Goal: Find contact information: Find contact information

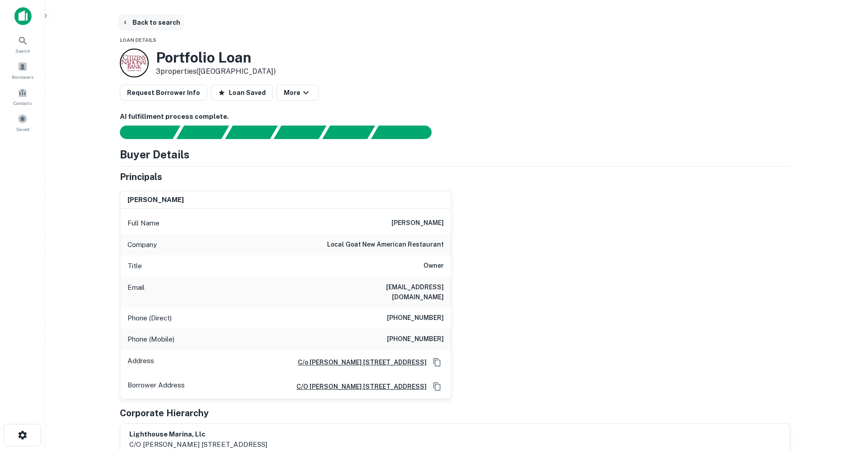
click at [138, 19] on button "Back to search" at bounding box center [151, 22] width 66 height 16
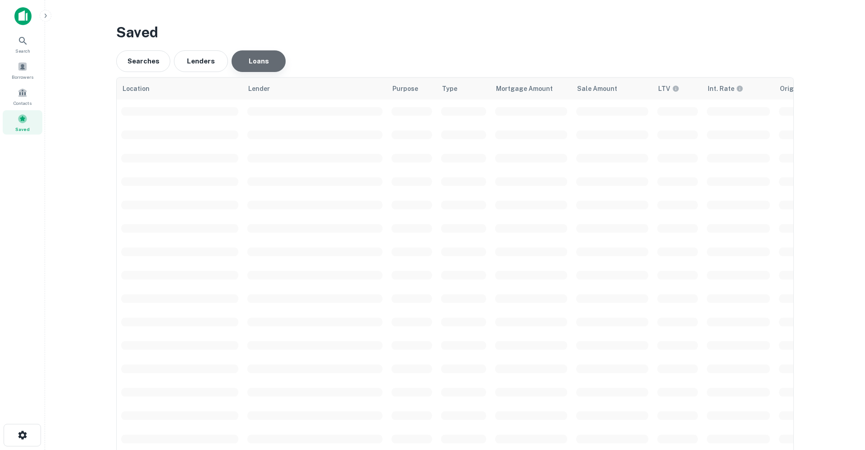
click at [266, 60] on button "Loans" at bounding box center [259, 61] width 54 height 22
click at [12, 41] on icon at bounding box center [8, 37] width 8 height 8
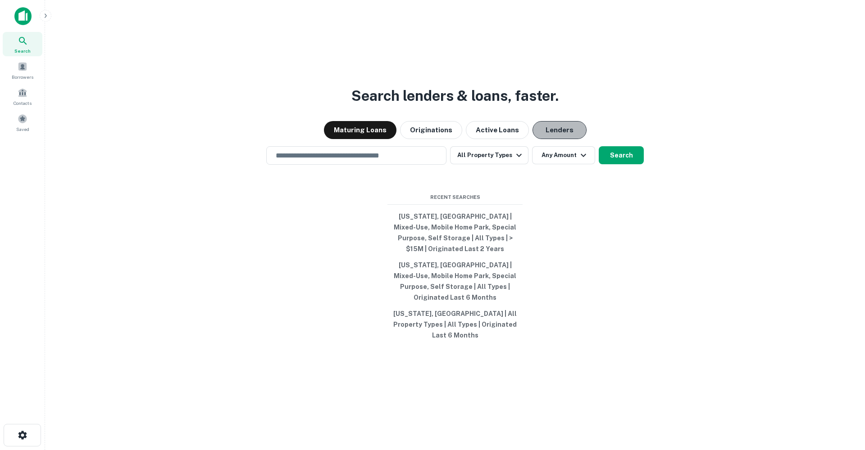
click at [544, 137] on button "Lenders" at bounding box center [559, 130] width 54 height 18
click at [505, 138] on button "Active Loans" at bounding box center [497, 130] width 63 height 18
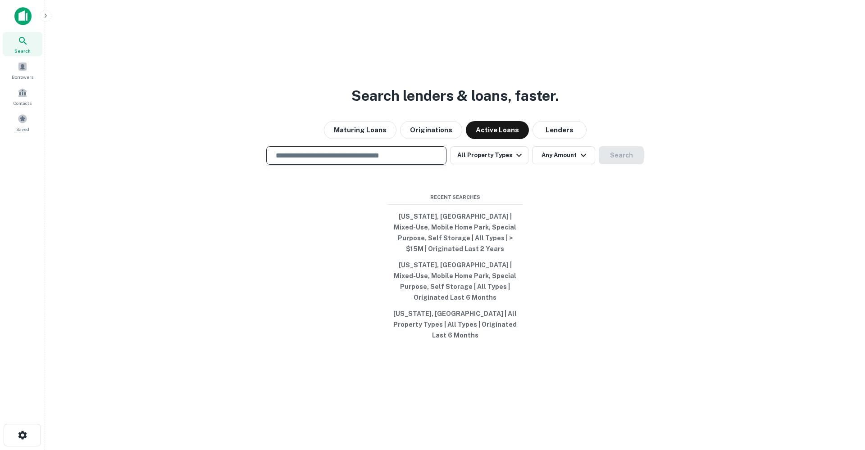
click at [381, 161] on input "text" at bounding box center [356, 155] width 172 height 10
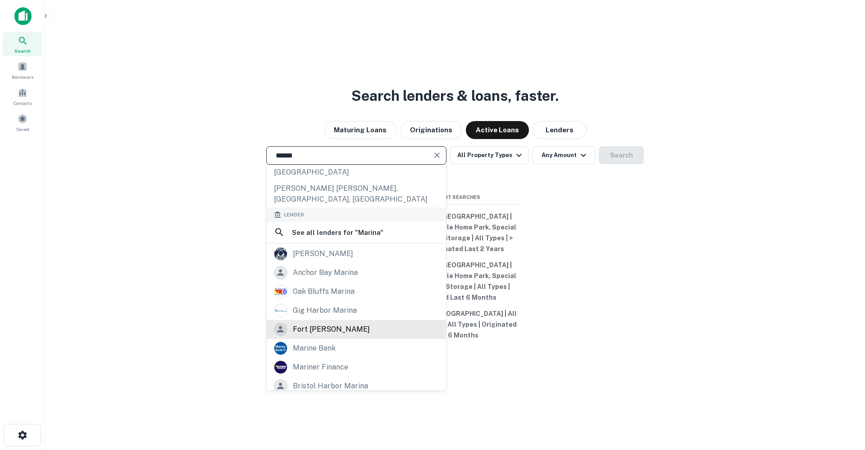
scroll to position [113, 0]
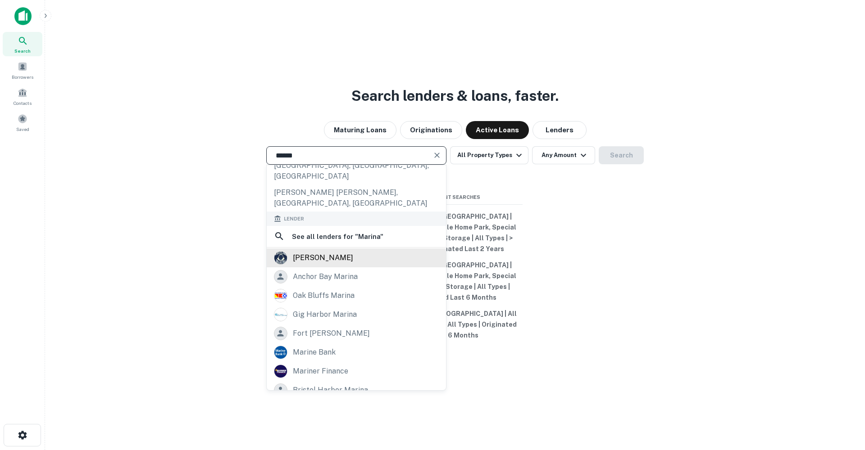
type input "******"
click at [314, 251] on div "[PERSON_NAME]" at bounding box center [323, 258] width 60 height 14
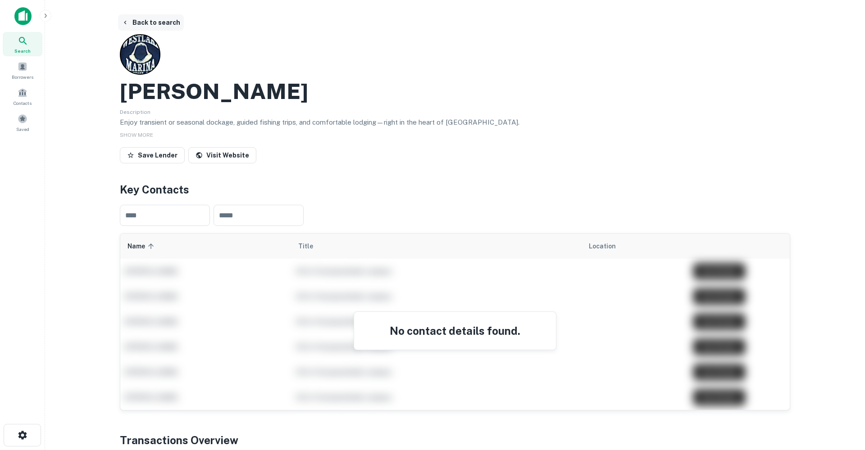
click at [149, 24] on button "Back to search" at bounding box center [151, 22] width 66 height 16
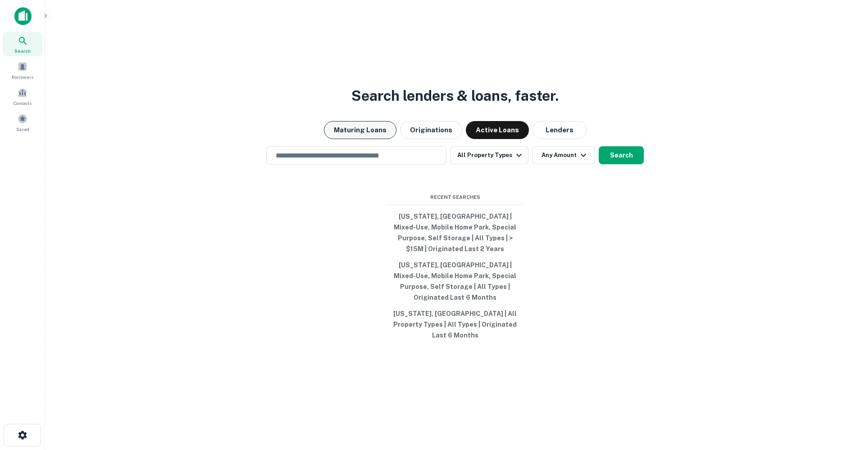
click at [372, 139] on button "Maturing Loans" at bounding box center [360, 130] width 73 height 18
click at [491, 139] on button "Active Loans" at bounding box center [497, 130] width 63 height 18
click at [403, 161] on input "text" at bounding box center [356, 155] width 172 height 10
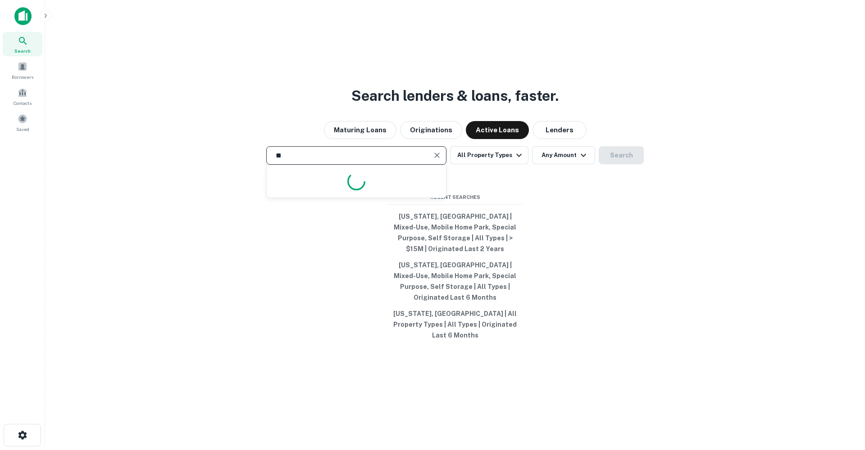
type input "*"
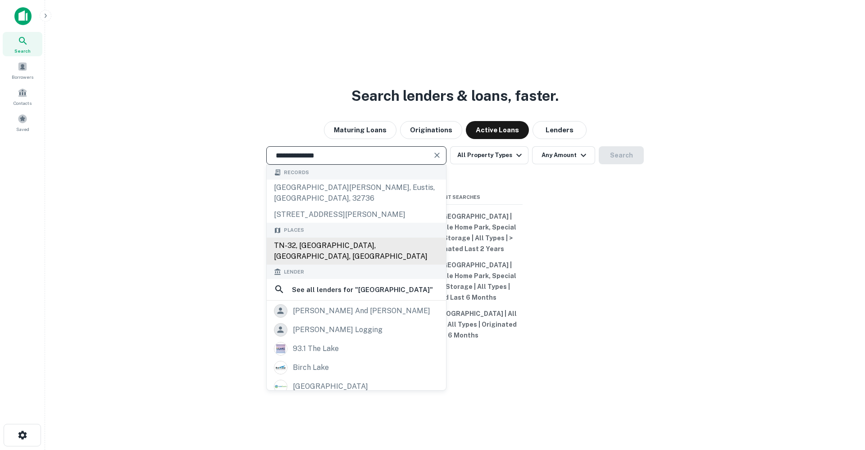
click at [349, 247] on div "TN-32, [GEOGRAPHIC_DATA], [GEOGRAPHIC_DATA], [GEOGRAPHIC_DATA]" at bounding box center [356, 251] width 179 height 27
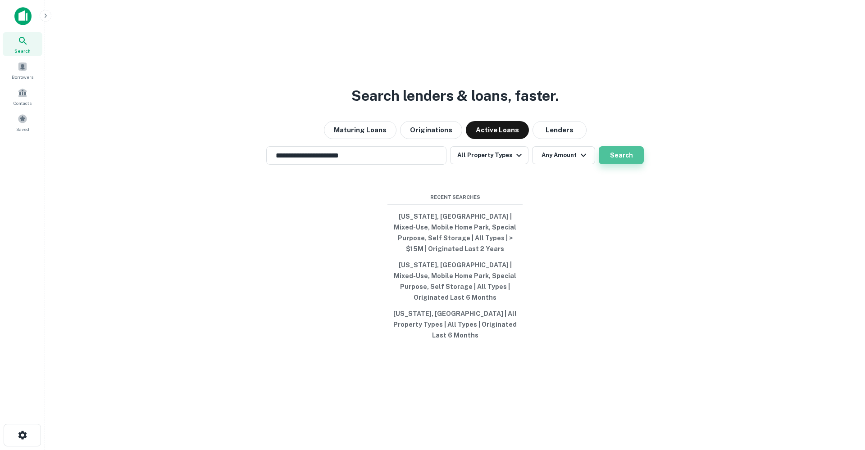
click at [637, 164] on button "Search" at bounding box center [621, 155] width 45 height 18
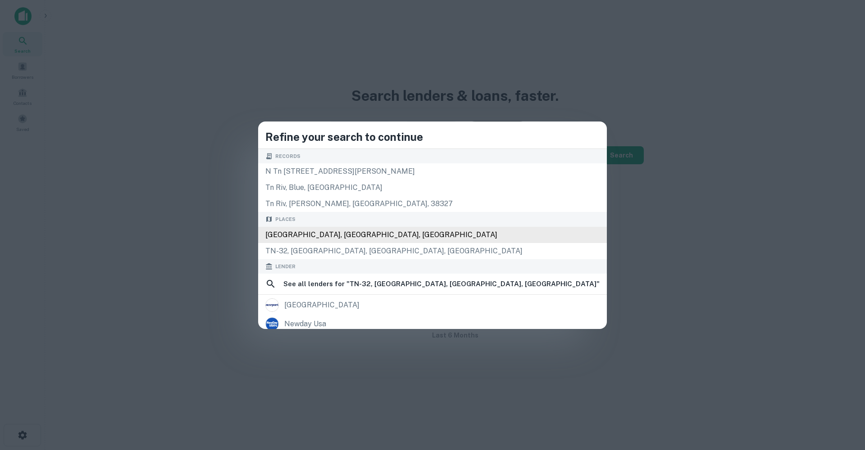
click at [392, 231] on div "[GEOGRAPHIC_DATA], [GEOGRAPHIC_DATA], [GEOGRAPHIC_DATA]" at bounding box center [432, 235] width 349 height 16
type input "**********"
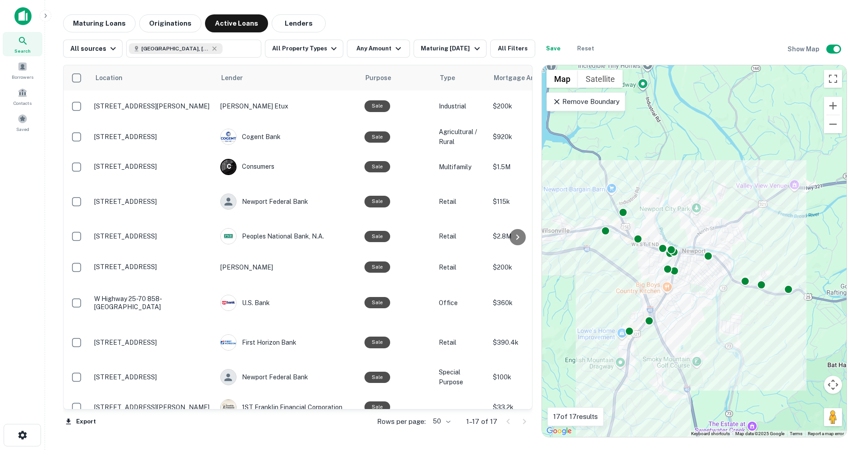
click at [600, 108] on div "Remove Boundary" at bounding box center [585, 101] width 79 height 19
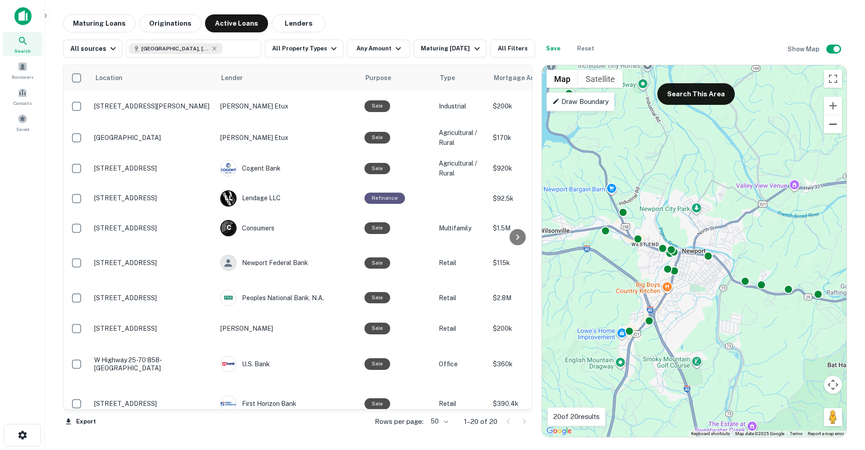
click at [837, 127] on button "Zoom out" at bounding box center [833, 124] width 18 height 18
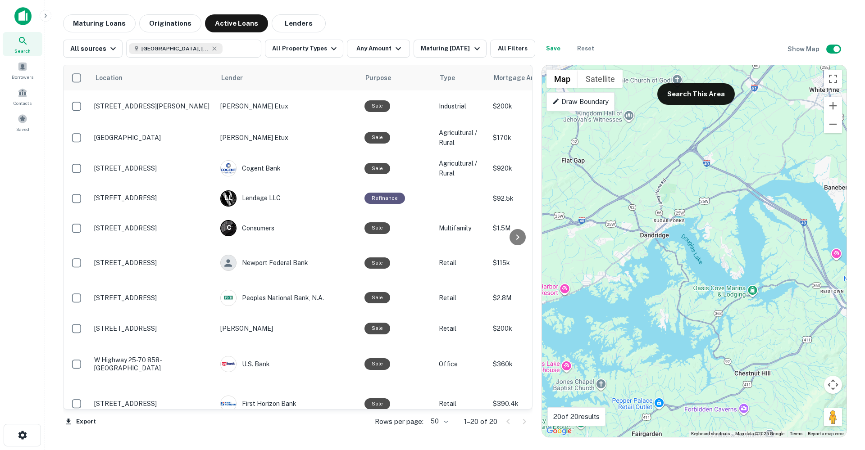
drag, startPoint x: 605, startPoint y: 179, endPoint x: 827, endPoint y: 239, distance: 230.5
click at [865, 241] on main "Maturing Loans Originations Active Loans Lenders All sources [GEOGRAPHIC_DATA],…" at bounding box center [455, 225] width 820 height 450
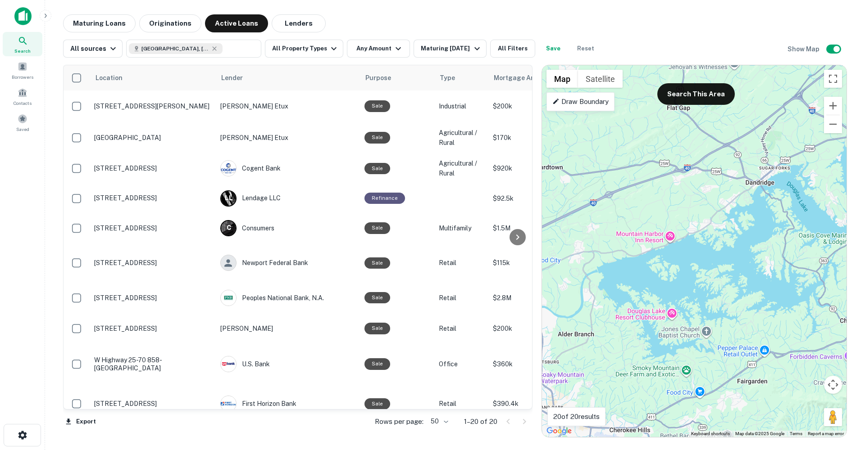
drag, startPoint x: 651, startPoint y: 298, endPoint x: 757, endPoint y: 246, distance: 117.7
click at [757, 246] on div "To activate drag with keyboard, press Alt + Enter. Once in keyboard drag state,…" at bounding box center [694, 251] width 305 height 372
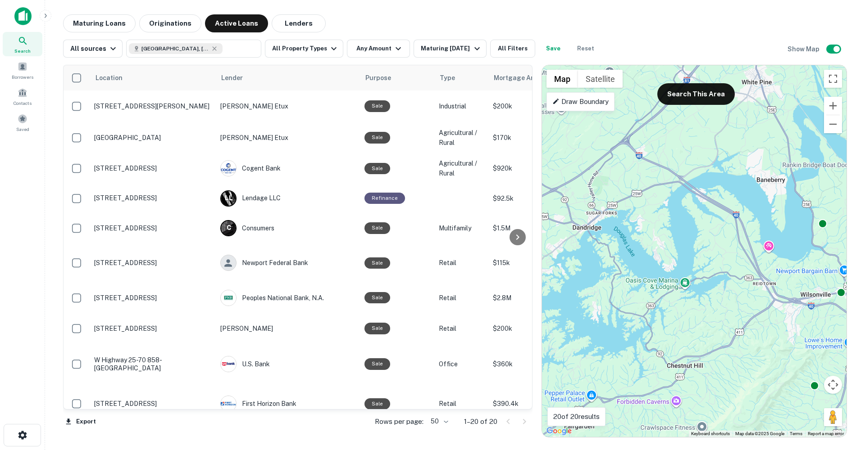
drag, startPoint x: 783, startPoint y: 242, endPoint x: 608, endPoint y: 288, distance: 181.1
click at [608, 288] on div "To activate drag with keyboard, press Alt + Enter. Once in keyboard drag state,…" at bounding box center [694, 251] width 305 height 372
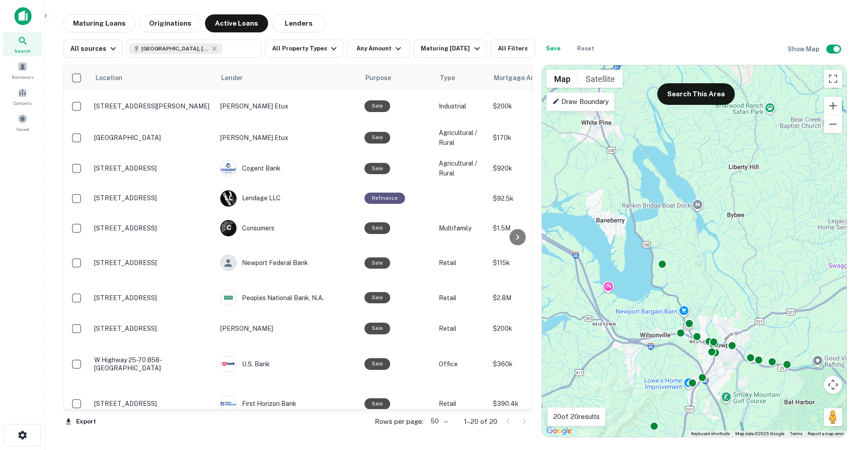
drag, startPoint x: 792, startPoint y: 222, endPoint x: 631, endPoint y: 263, distance: 165.9
click at [631, 263] on div "To activate drag with keyboard, press Alt + Enter. Once in keyboard drag state,…" at bounding box center [694, 251] width 305 height 372
click at [695, 206] on div "To activate drag with keyboard, press Alt + Enter. Once in keyboard drag state,…" at bounding box center [694, 251] width 305 height 372
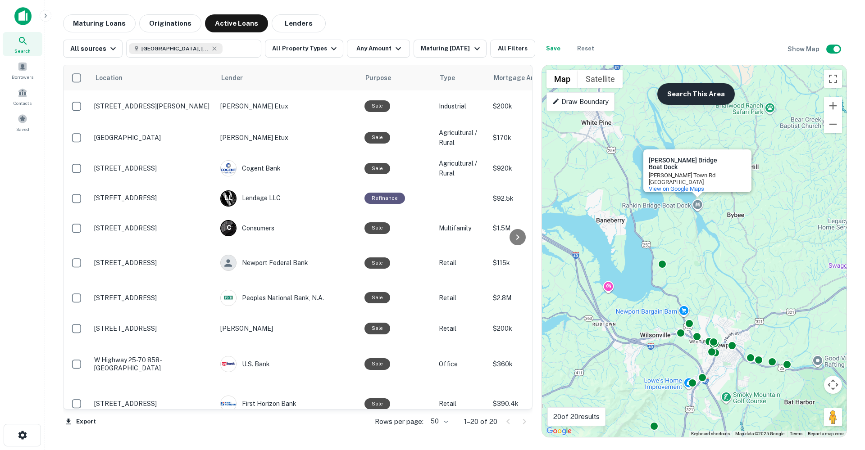
click at [691, 96] on button "Search This Area" at bounding box center [695, 94] width 77 height 22
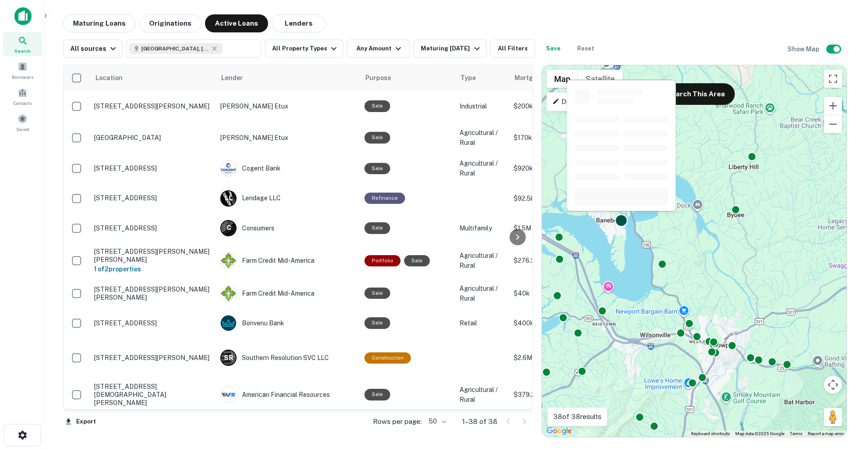
click at [623, 220] on div at bounding box center [621, 220] width 13 height 13
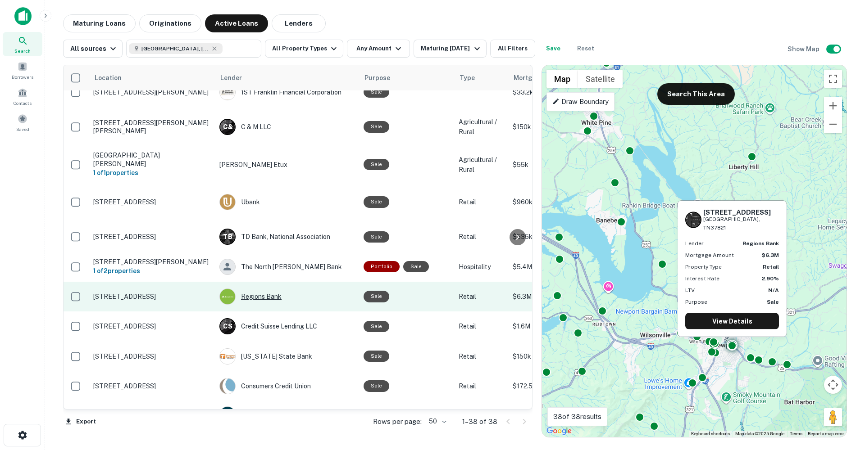
scroll to position [756, 0]
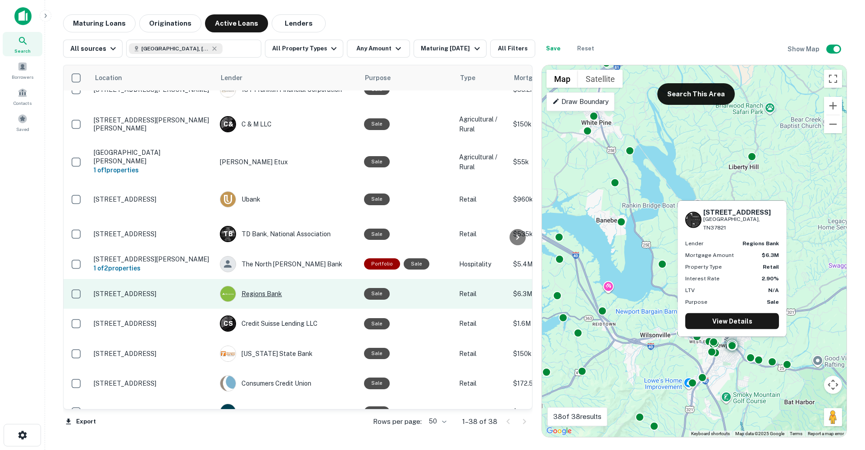
click at [271, 286] on div "Regions Bank" at bounding box center [287, 294] width 135 height 16
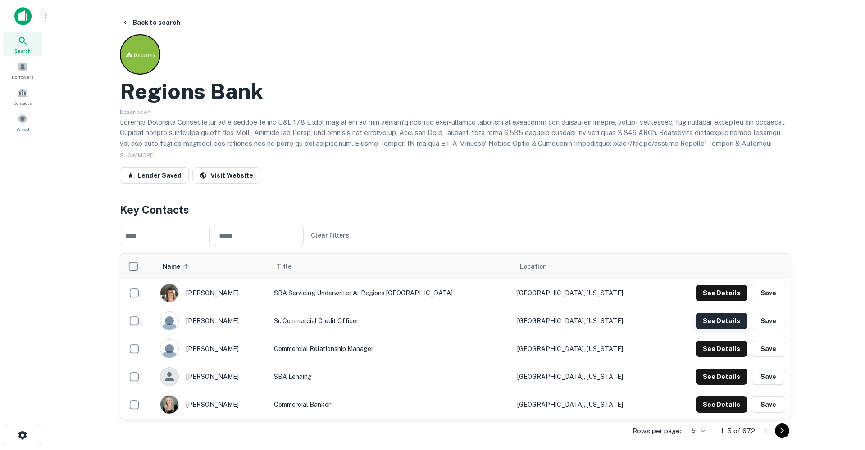
click at [718, 320] on button "See Details" at bounding box center [722, 321] width 52 height 16
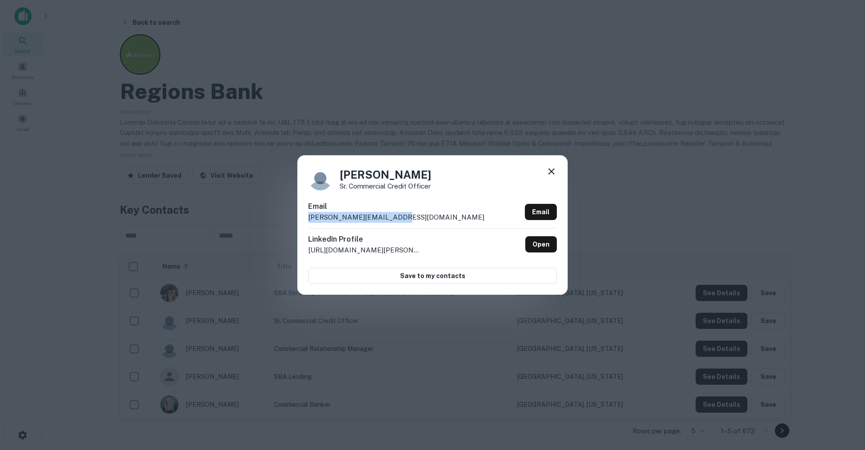
drag, startPoint x: 389, startPoint y: 218, endPoint x: 299, endPoint y: 218, distance: 90.1
click at [300, 218] on div "[PERSON_NAME] Commercial Credit Officer Email [PERSON_NAME][EMAIL_ADDRESS][DOMA…" at bounding box center [432, 225] width 270 height 140
copy p "[PERSON_NAME][EMAIL_ADDRESS][DOMAIN_NAME]"
click at [554, 175] on icon at bounding box center [551, 171] width 11 height 11
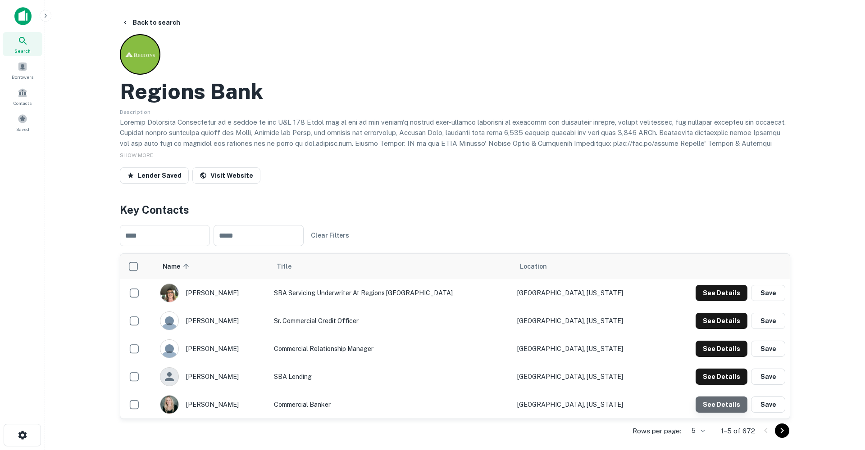
click at [729, 400] on button "See Details" at bounding box center [722, 405] width 52 height 16
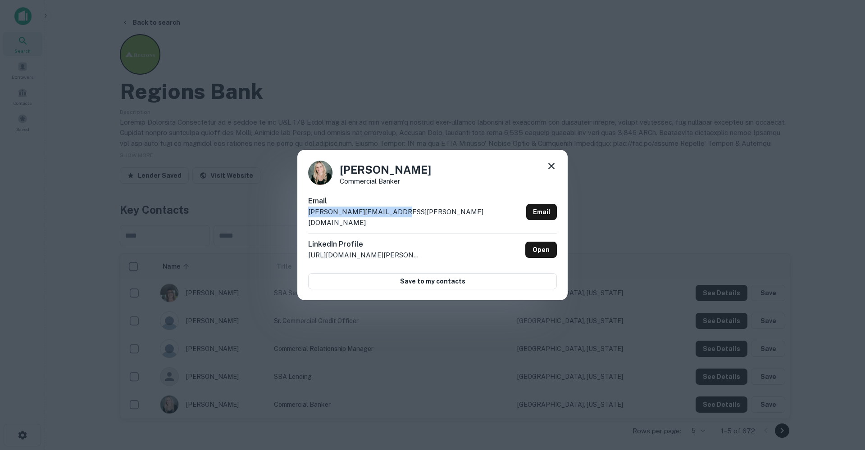
drag, startPoint x: 385, startPoint y: 218, endPoint x: 305, endPoint y: 221, distance: 80.3
click at [305, 221] on div "[PERSON_NAME] Commercial Banker Email [PERSON_NAME][EMAIL_ADDRESS][PERSON_NAME]…" at bounding box center [432, 225] width 270 height 150
copy p "[PERSON_NAME][EMAIL_ADDRESS][PERSON_NAME][DOMAIN_NAME]"
click at [550, 172] on icon at bounding box center [551, 166] width 11 height 11
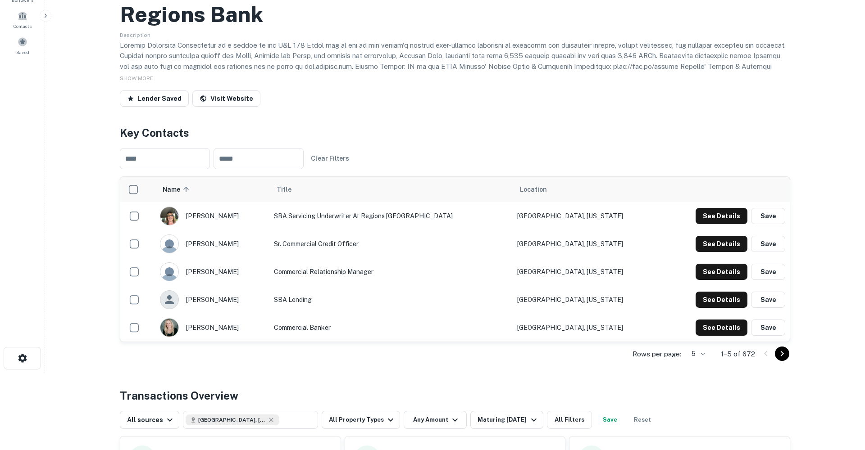
scroll to position [77, 0]
click at [769, 323] on button "Save" at bounding box center [768, 327] width 34 height 16
click at [773, 241] on button "Save" at bounding box center [768, 244] width 34 height 16
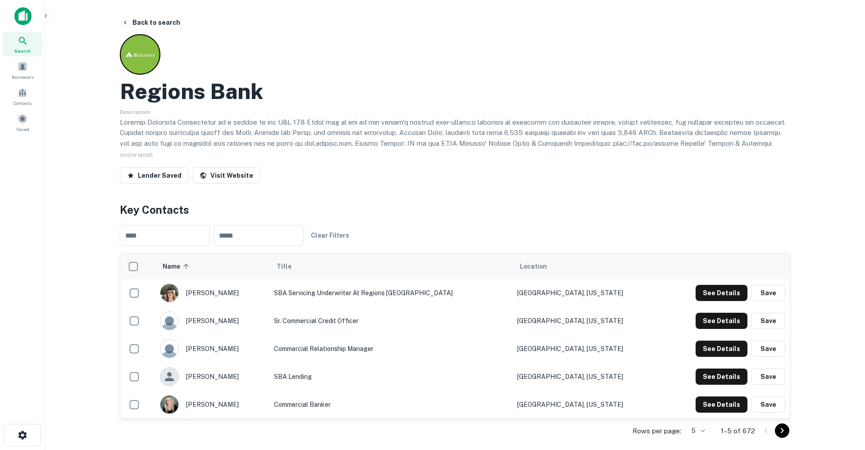
scroll to position [0, 0]
click at [137, 23] on button "Back to search" at bounding box center [151, 22] width 66 height 16
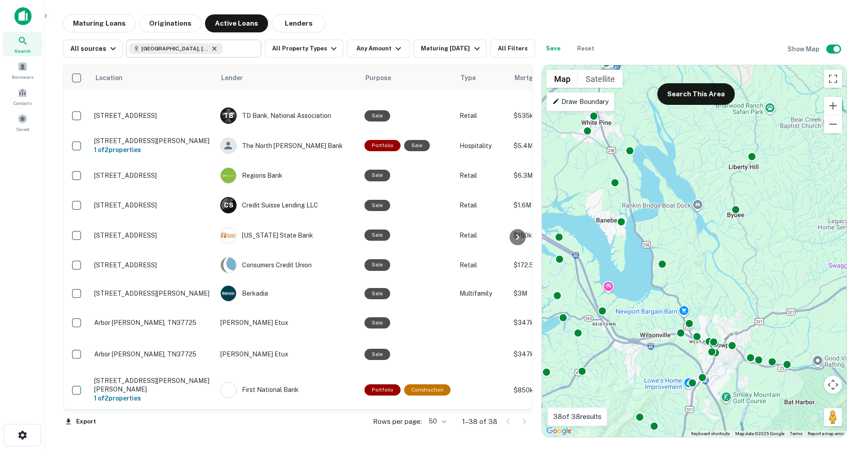
click at [211, 49] on icon at bounding box center [214, 48] width 7 height 7
type input "**********"
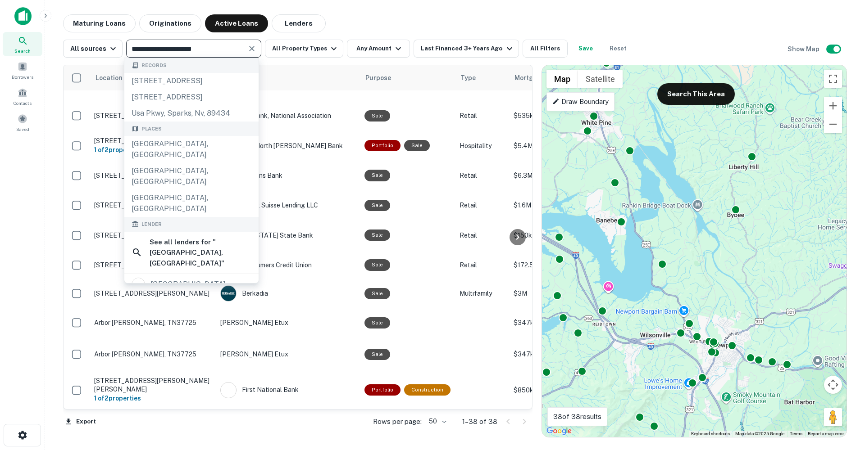
click at [255, 49] on button "Clear" at bounding box center [252, 48] width 13 height 13
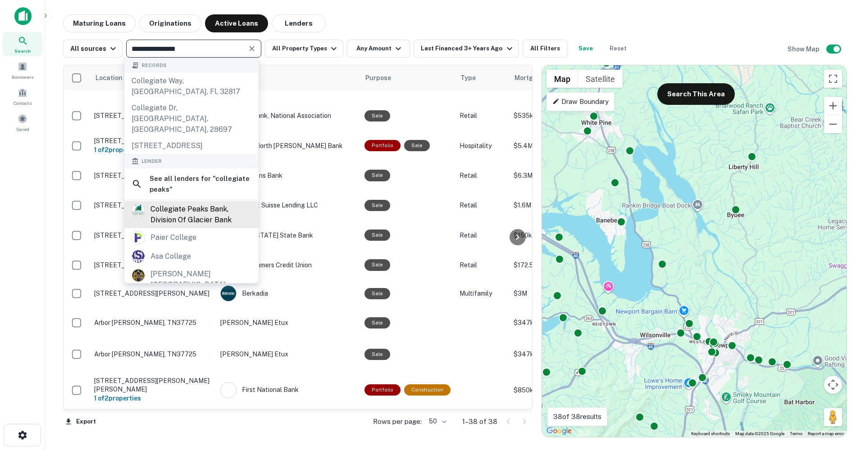
type input "**********"
click at [207, 204] on div "collegiate peaks bank, division of glacier bank" at bounding box center [200, 215] width 101 height 22
